Goal: Information Seeking & Learning: Learn about a topic

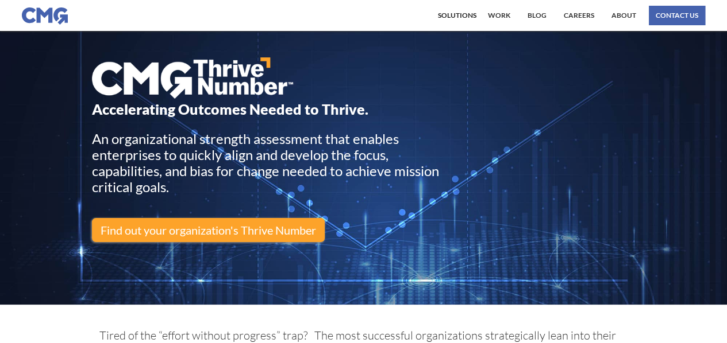
click at [619, 12] on link "About" at bounding box center [623, 16] width 30 height 20
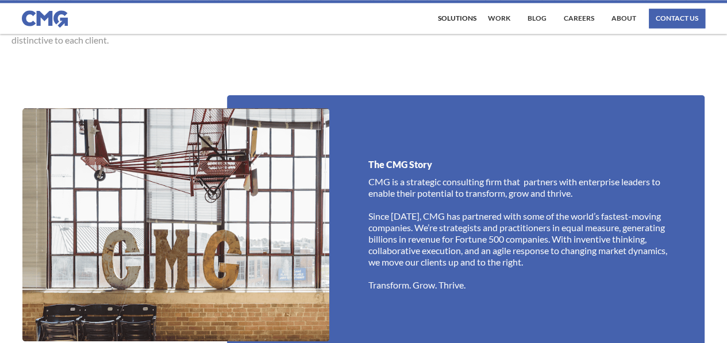
scroll to position [804, 0]
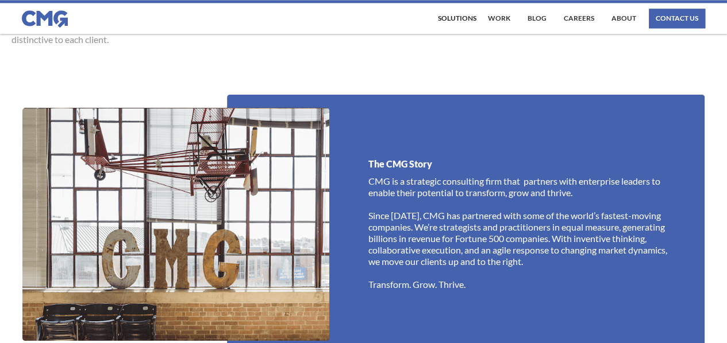
click at [416, 189] on p "CMG is a strategic consulting firm that partners with enterprise leaders to ena…" at bounding box center [520, 233] width 304 height 115
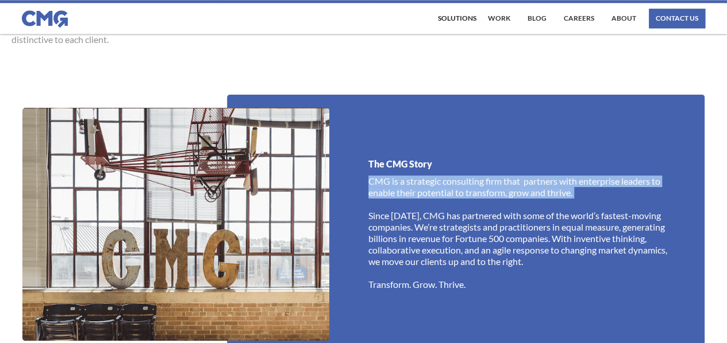
click at [416, 189] on p "CMG is a strategic consulting firm that partners with enterprise leaders to ena…" at bounding box center [520, 233] width 304 height 115
click at [422, 195] on p "CMG is a strategic consulting firm that partners with enterprise leaders to ena…" at bounding box center [520, 233] width 304 height 115
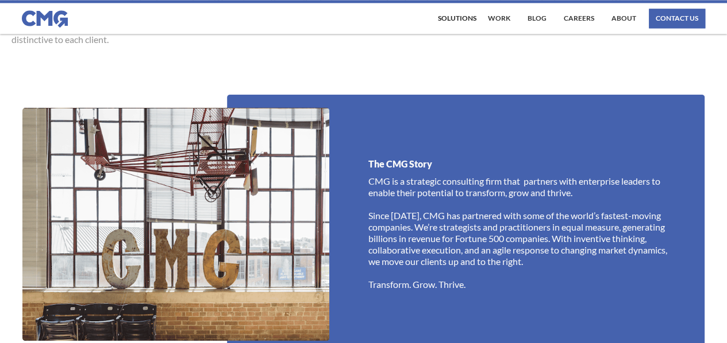
click at [422, 195] on p "CMG is a strategic consulting firm that partners with enterprise leaders to ena…" at bounding box center [520, 233] width 304 height 115
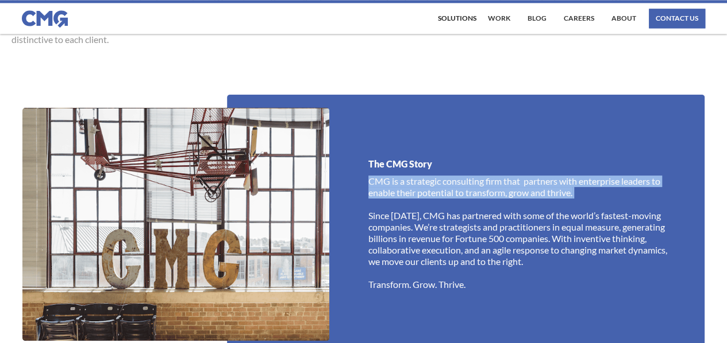
click at [422, 195] on p "CMG is a strategic consulting firm that partners with enterprise leaders to ena…" at bounding box center [520, 233] width 304 height 115
copy p "CMG is a strategic consulting firm that partners with enterprise leaders to ena…"
